Goal: Navigation & Orientation: Understand site structure

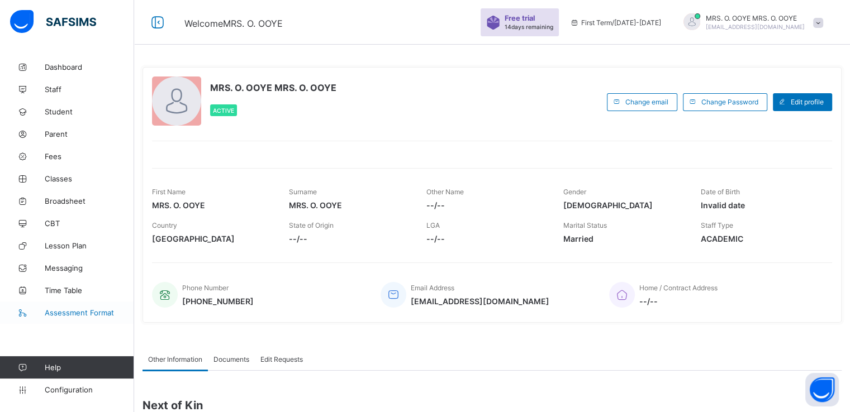
click at [74, 316] on span "Assessment Format" at bounding box center [89, 312] width 89 height 9
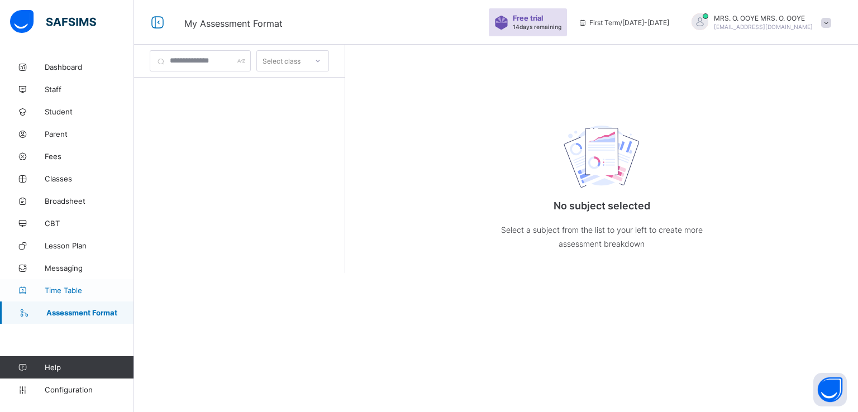
click at [56, 290] on span "Time Table" at bounding box center [89, 290] width 89 height 9
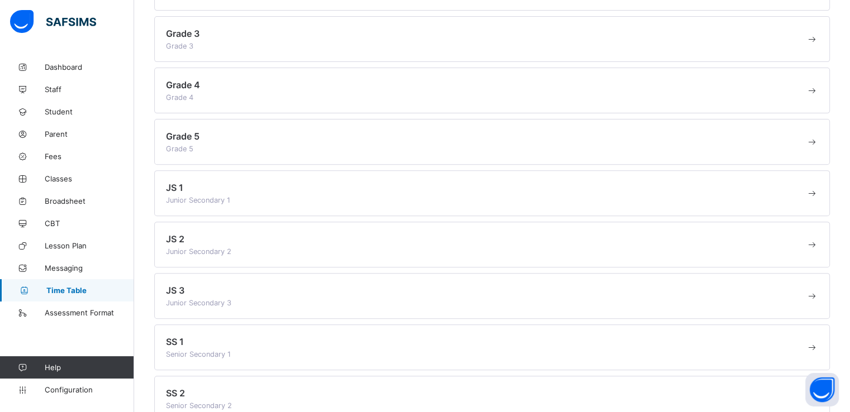
scroll to position [479, 0]
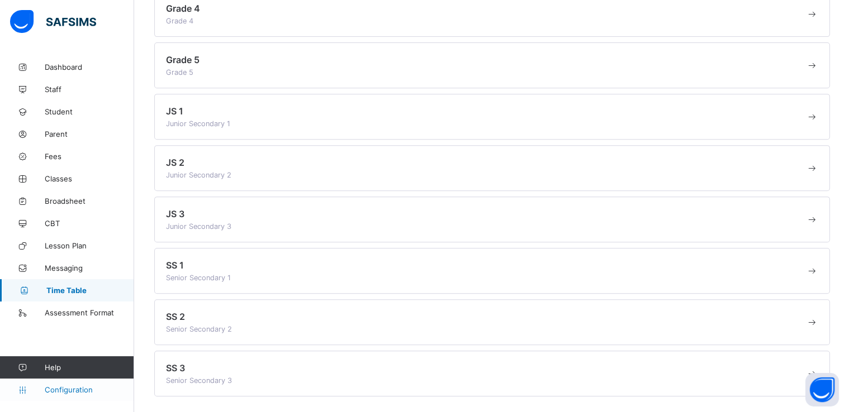
click at [62, 393] on span "Configuration" at bounding box center [89, 389] width 89 height 9
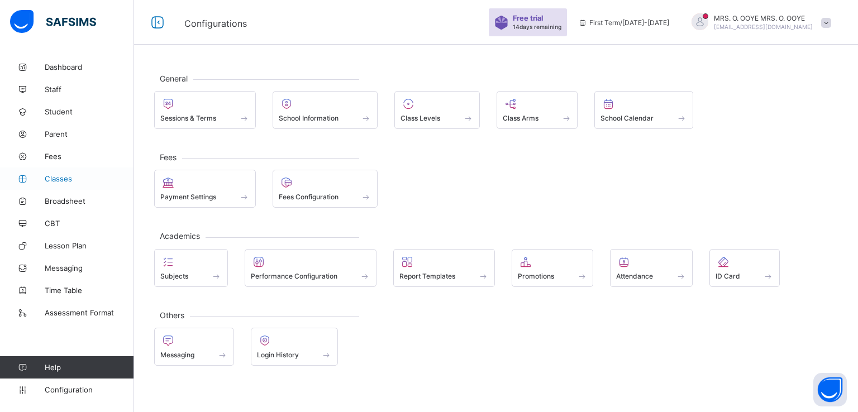
click at [61, 173] on link "Classes" at bounding box center [67, 179] width 134 height 22
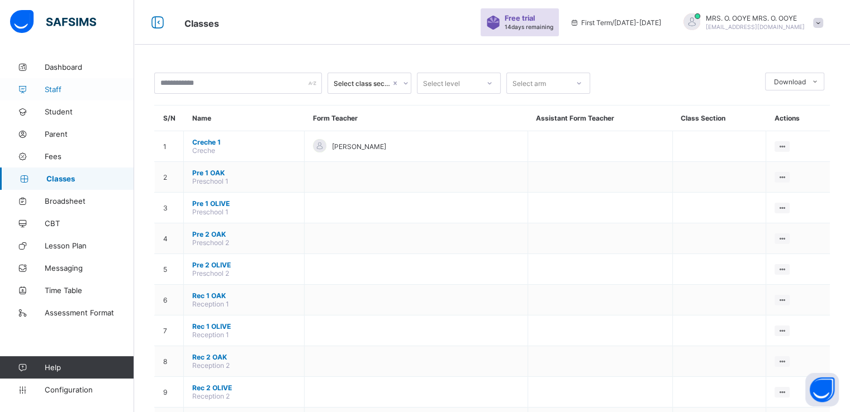
click at [54, 92] on span "Staff" at bounding box center [89, 89] width 89 height 9
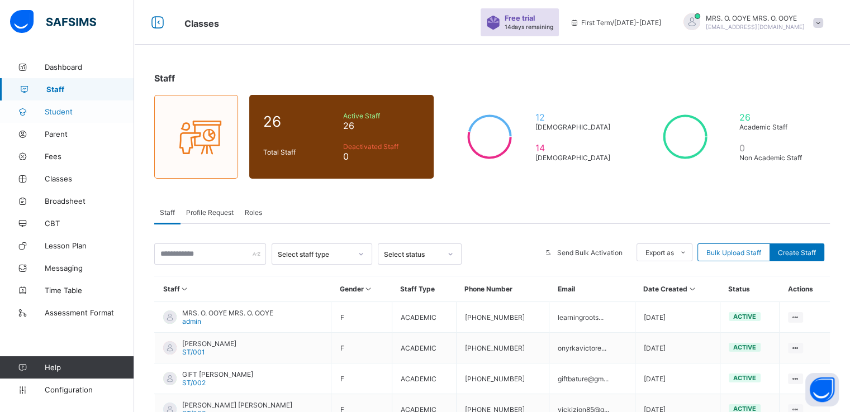
click at [58, 107] on span "Student" at bounding box center [89, 111] width 89 height 9
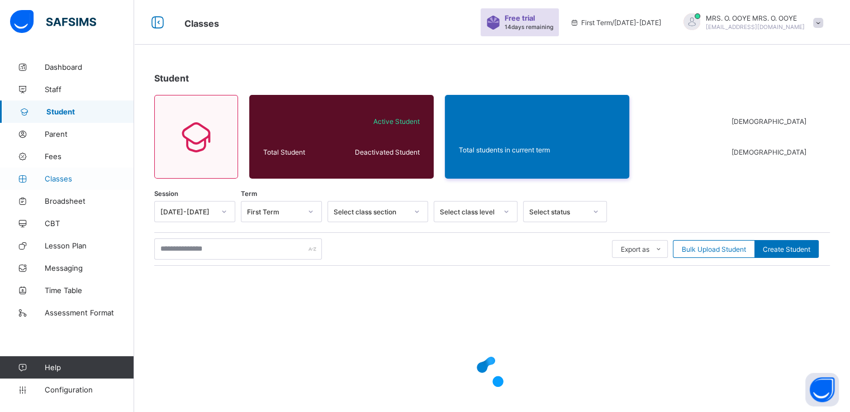
click at [56, 180] on span "Classes" at bounding box center [89, 178] width 89 height 9
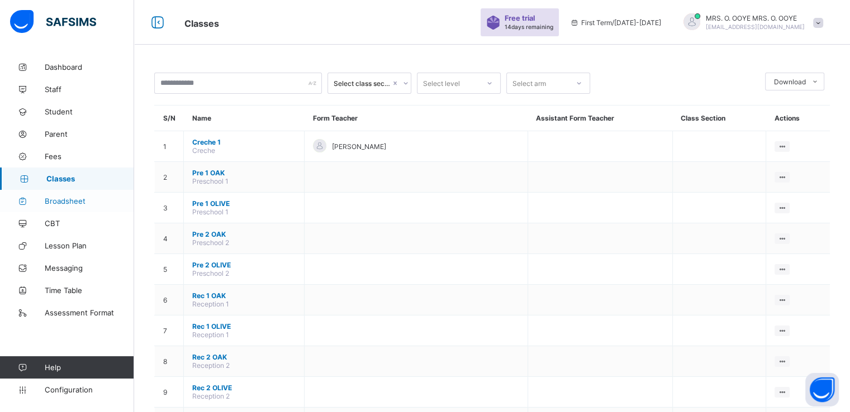
click at [70, 208] on link "Broadsheet" at bounding box center [67, 201] width 134 height 22
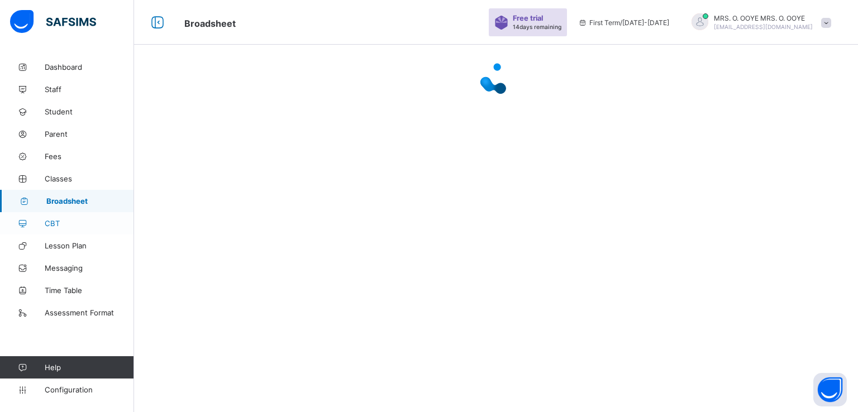
click at [58, 223] on span "CBT" at bounding box center [89, 223] width 89 height 9
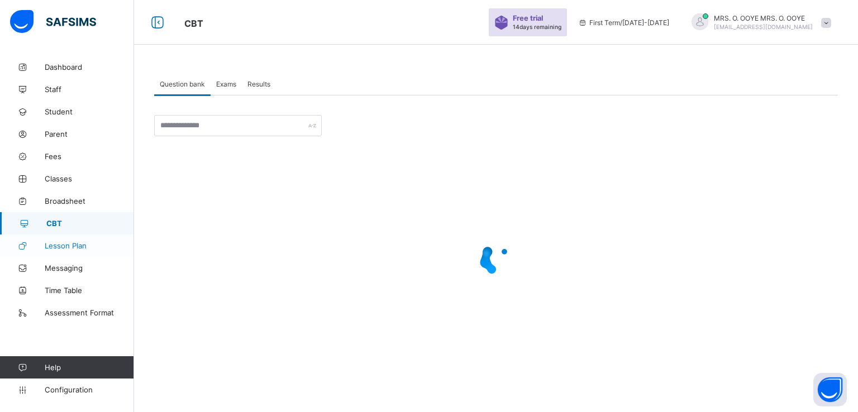
click at [80, 249] on span "Lesson Plan" at bounding box center [89, 245] width 89 height 9
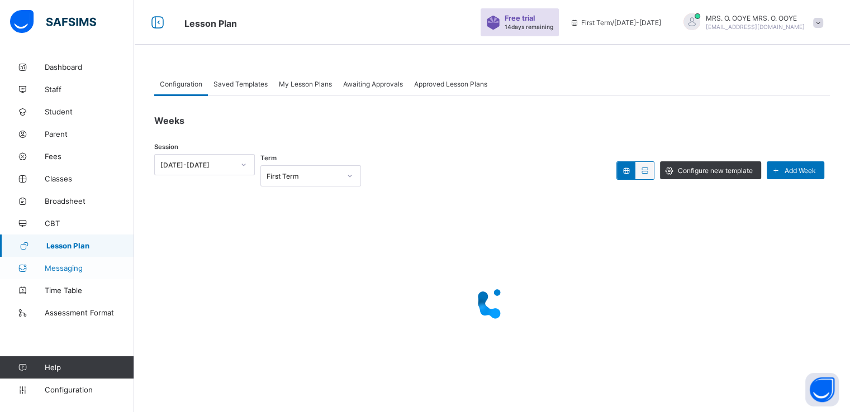
click at [67, 270] on span "Messaging" at bounding box center [89, 268] width 89 height 9
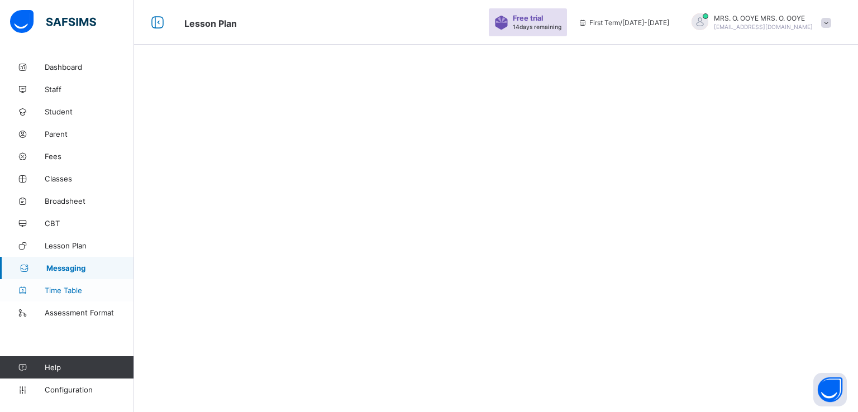
click at [68, 290] on span "Time Table" at bounding box center [89, 290] width 89 height 9
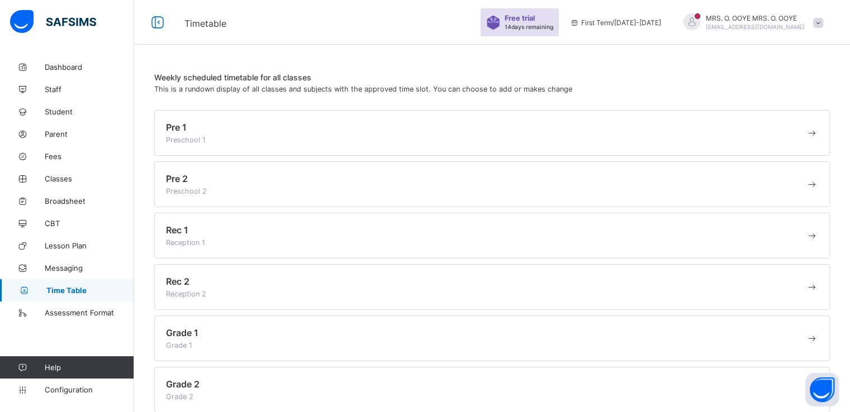
click at [181, 132] on span "Pre 1" at bounding box center [176, 127] width 21 height 11
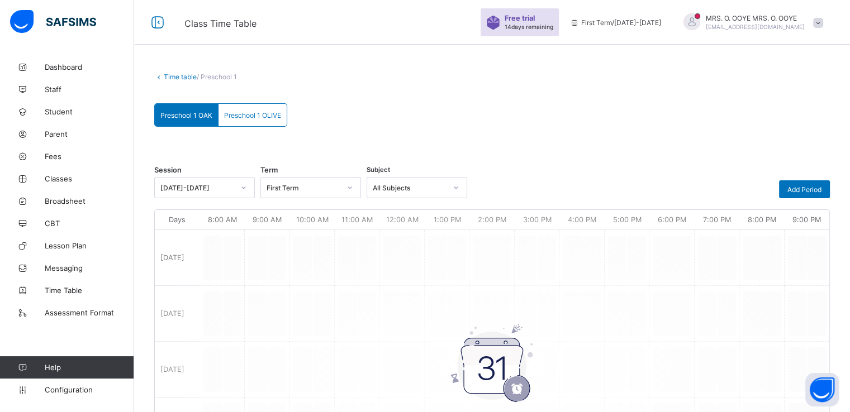
click at [246, 119] on span "Preschool 1 OLIVE" at bounding box center [252, 115] width 57 height 8
click at [181, 116] on span "Preschool 1 OAK" at bounding box center [186, 115] width 52 height 8
click at [73, 311] on span "Assessment Format" at bounding box center [89, 312] width 89 height 9
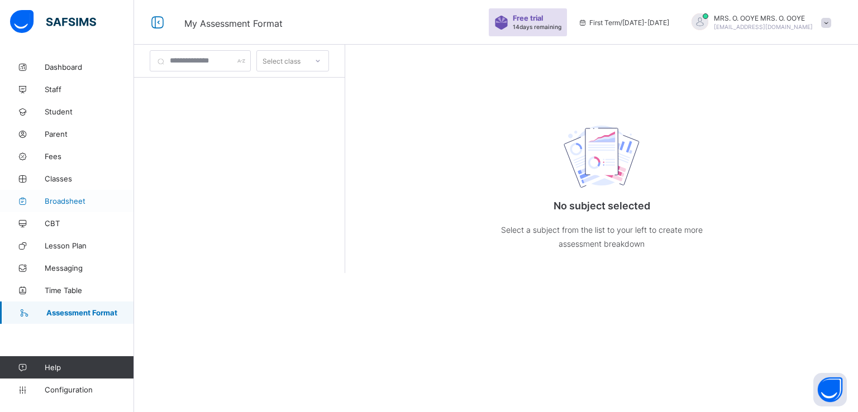
click at [59, 199] on span "Broadsheet" at bounding box center [89, 201] width 89 height 9
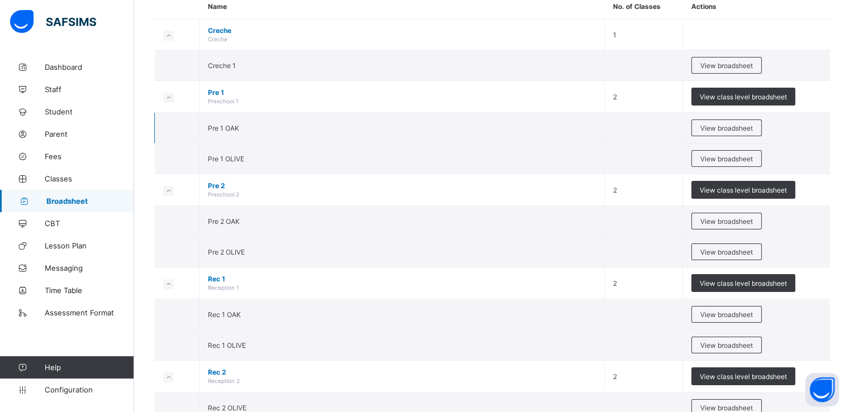
scroll to position [59, 0]
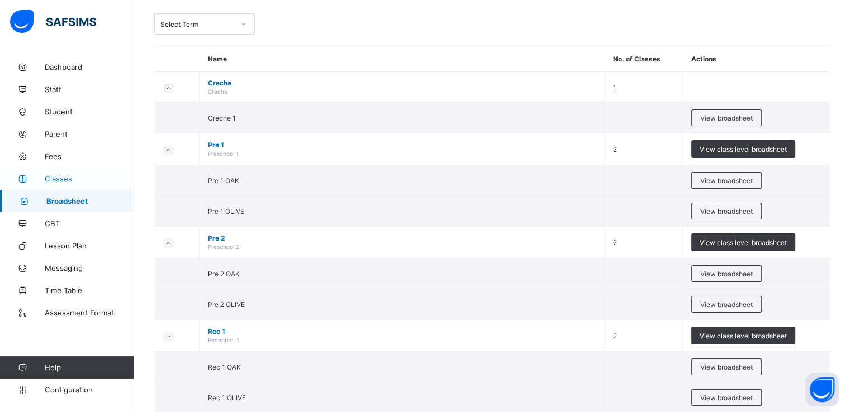
click at [62, 177] on span "Classes" at bounding box center [89, 178] width 89 height 9
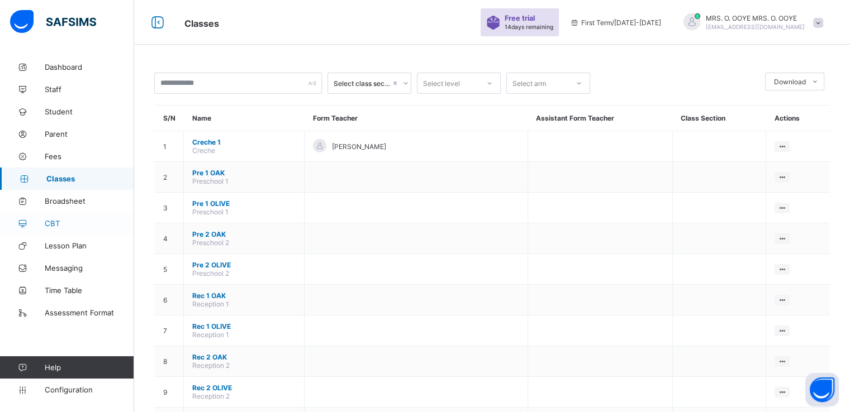
click at [67, 224] on span "CBT" at bounding box center [89, 223] width 89 height 9
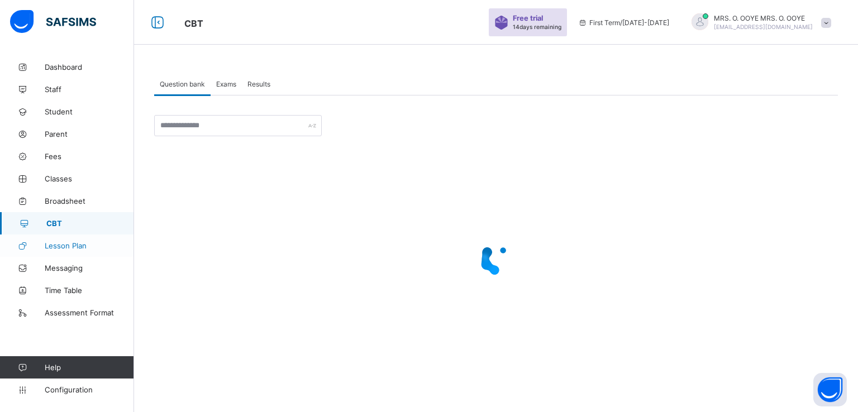
click at [88, 249] on span "Lesson Plan" at bounding box center [89, 245] width 89 height 9
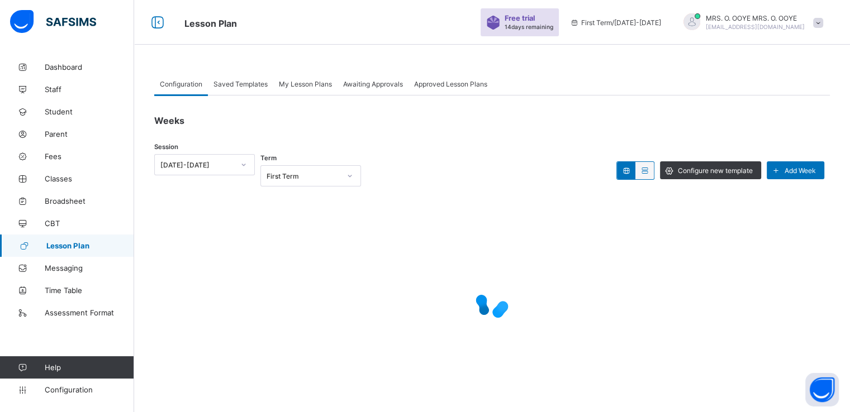
click at [311, 81] on span "My Lesson Plans" at bounding box center [305, 84] width 53 height 8
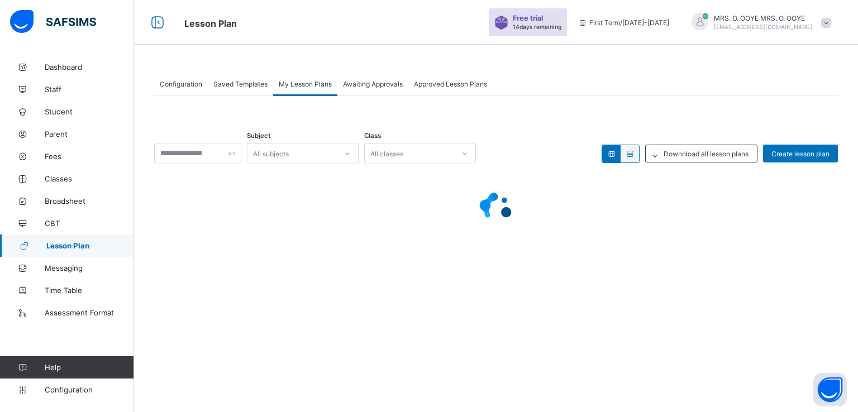
click at [374, 81] on span "Awaiting Approvals" at bounding box center [373, 84] width 60 height 8
